Goal: Feedback & Contribution: Leave review/rating

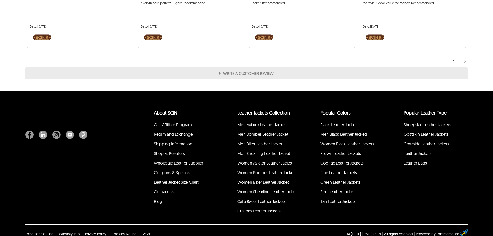
scroll to position [536, 0]
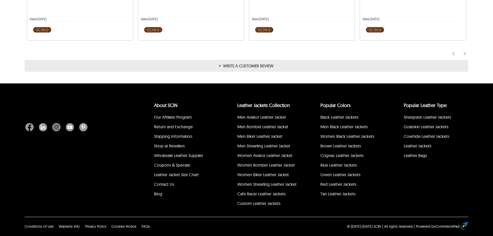
click at [224, 67] on label "Write A customer review" at bounding box center [247, 66] width 444 height 12
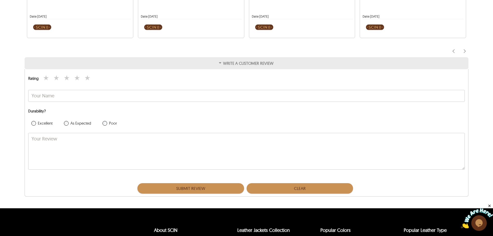
scroll to position [0, 0]
click at [77, 82] on span "★" at bounding box center [77, 77] width 7 height 9
click at [84, 82] on span "★" at bounding box center [87, 77] width 7 height 9
click at [99, 142] on textarea "Your Review" at bounding box center [246, 151] width 436 height 36
click at [40, 97] on Name "Enter Your Your Name" at bounding box center [246, 95] width 436 height 11
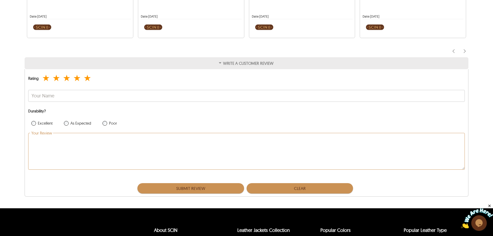
click at [59, 148] on textarea "Your Review" at bounding box center [246, 151] width 436 height 36
click at [59, 147] on textarea "Your Review" at bounding box center [246, 151] width 436 height 36
click at [80, 144] on textarea "Your Review" at bounding box center [246, 151] width 436 height 36
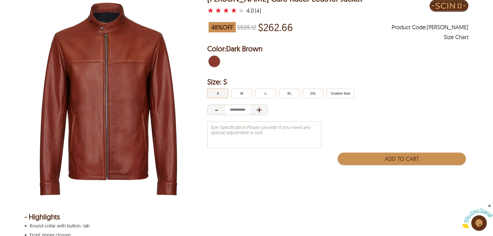
scroll to position [155, 0]
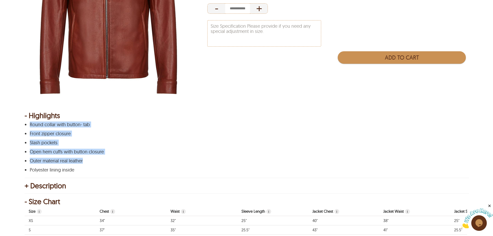
drag, startPoint x: 102, startPoint y: 151, endPoint x: 26, endPoint y: 121, distance: 81.8
click at [26, 121] on div "- Highlights Round collar with button- tab Front zipper closure Slash pockets O…" at bounding box center [247, 143] width 444 height 60
